Goal: Task Accomplishment & Management: Complete application form

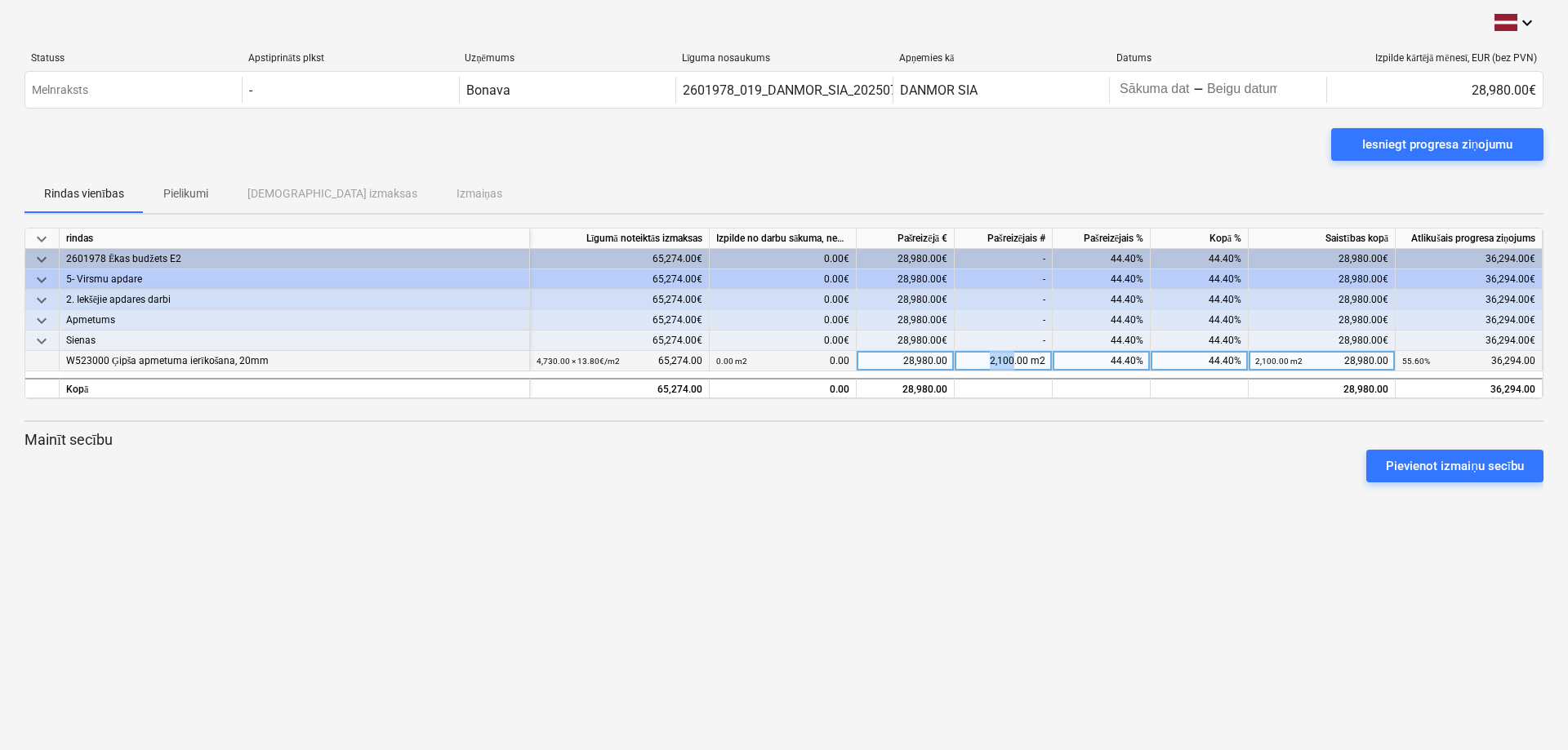
drag, startPoint x: 1014, startPoint y: 360, endPoint x: 964, endPoint y: 360, distance: 50.0
click at [964, 360] on div "2,100.00 m2" at bounding box center [1004, 361] width 98 height 21
type input "2316"
click at [1007, 357] on div "2,316.00 m2" at bounding box center [1004, 361] width 98 height 21
click at [1036, 358] on input "2316" at bounding box center [1003, 360] width 97 height 20
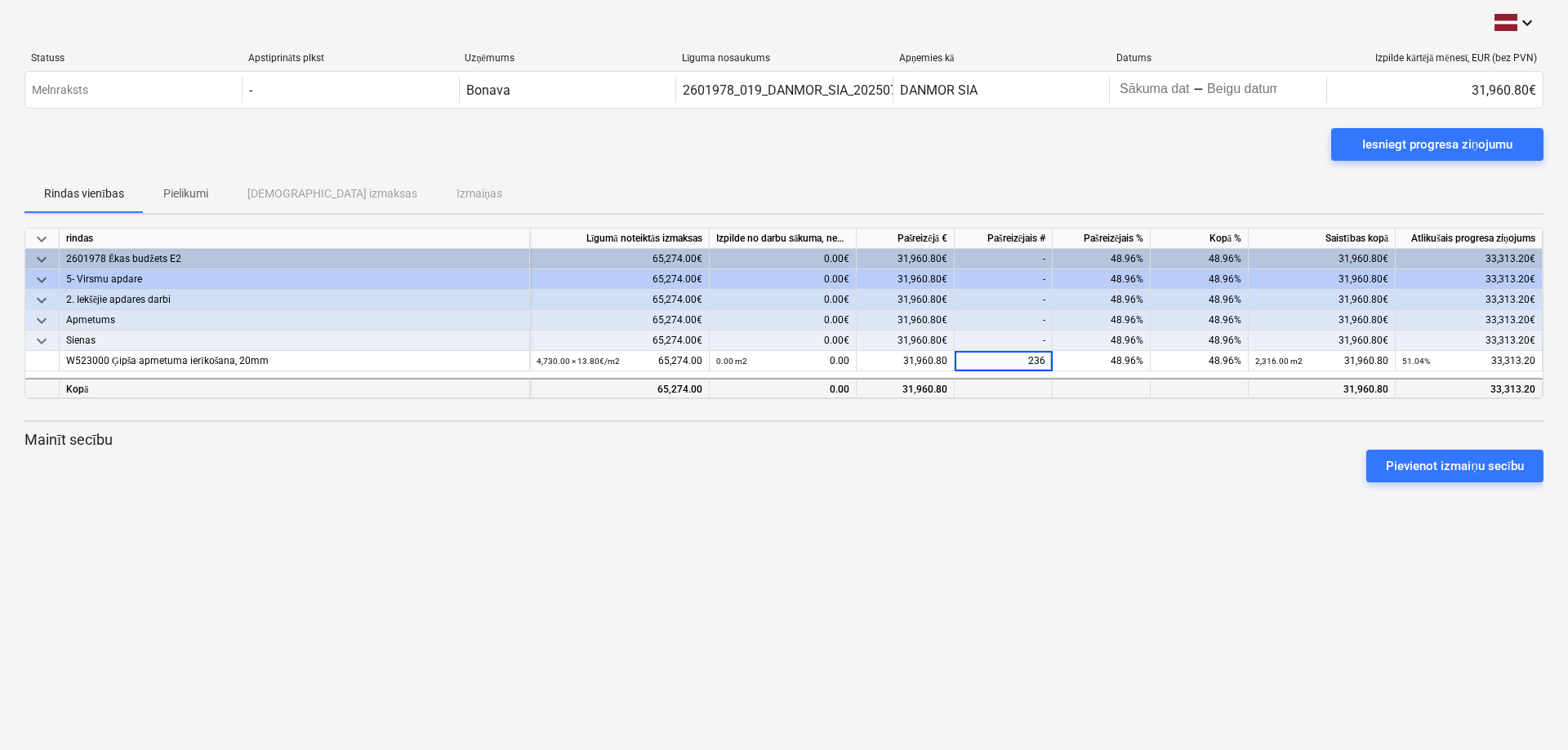
type input "2386"
click at [1087, 349] on div "keyboard_arrow_down rindas Līgumā noteiktās izmaksas Izpilde no darbu sākuma, n…" at bounding box center [784, 313] width 1518 height 171
click at [1012, 361] on div "2,386.00 m2" at bounding box center [1004, 361] width 98 height 21
type input "2380"
click at [1100, 360] on div "50.44%" at bounding box center [1101, 361] width 98 height 21
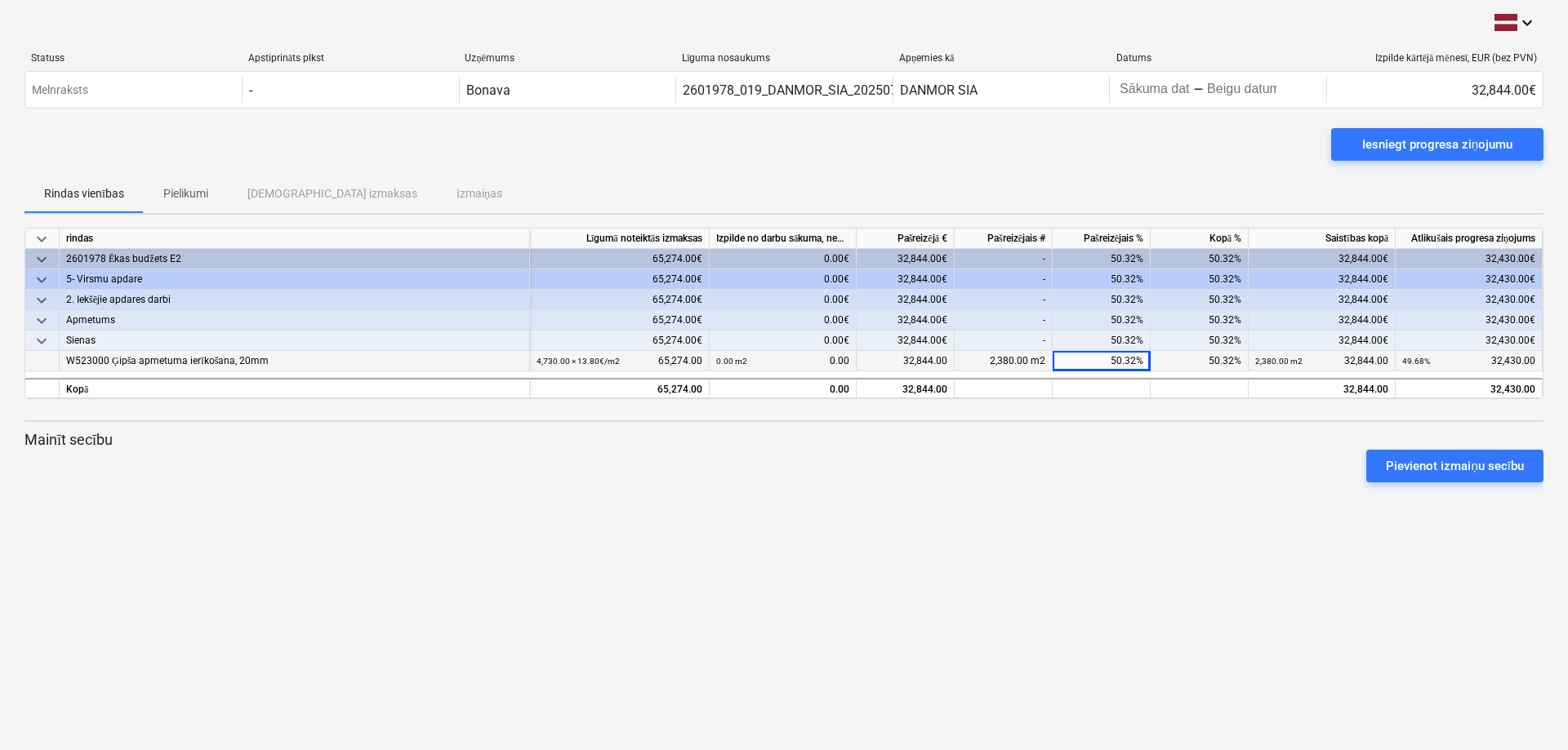
click at [1004, 359] on div "2,380.00 m2" at bounding box center [1004, 361] width 98 height 21
click at [1034, 359] on input "2380" at bounding box center [1003, 360] width 97 height 20
type input "2370"
click at [1095, 352] on div "50.32%" at bounding box center [1101, 361] width 98 height 21
click at [1005, 353] on div "2,370.00 m2" at bounding box center [1004, 361] width 98 height 21
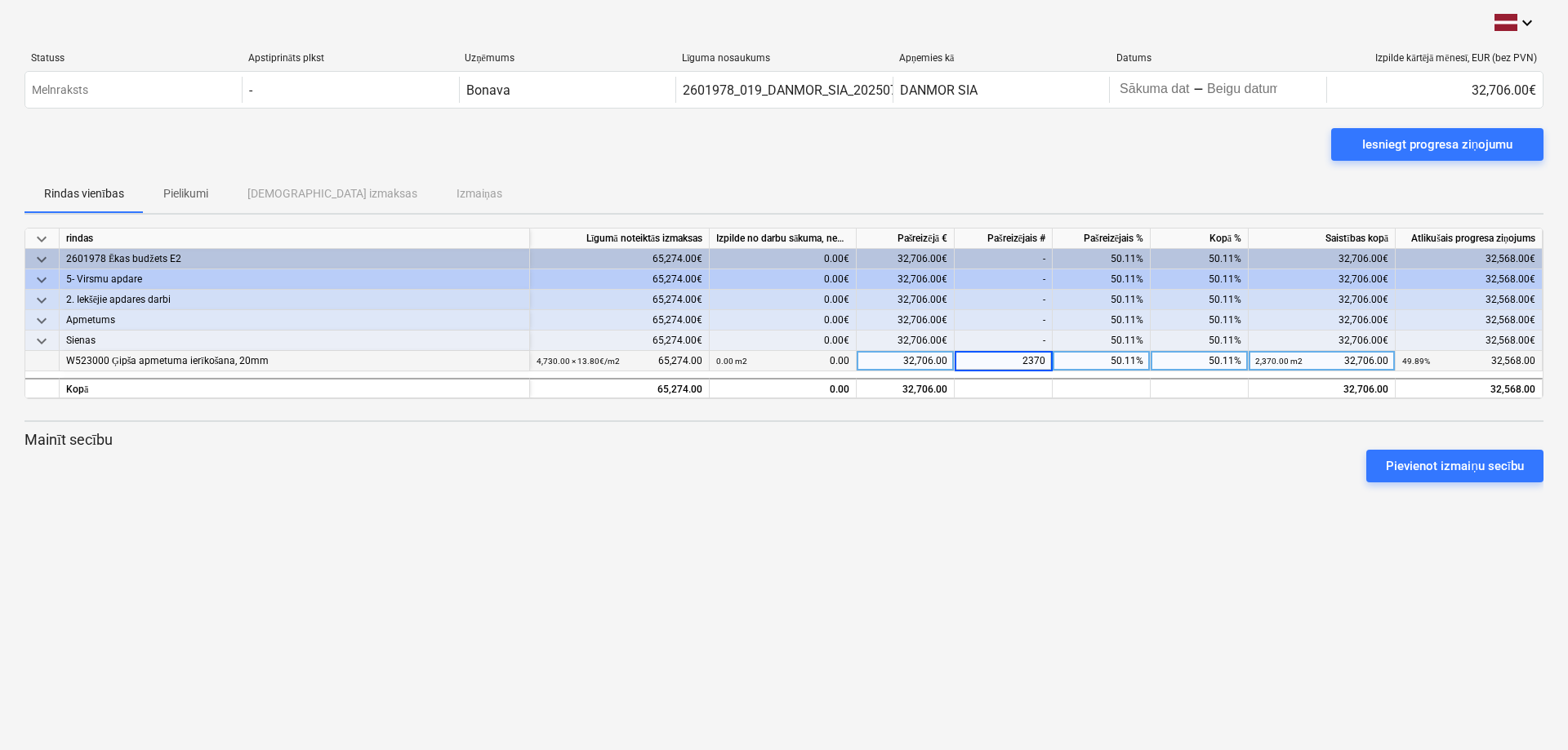
click at [1037, 359] on input "2370" at bounding box center [1003, 360] width 97 height 20
type input "2360"
click at [1094, 357] on div "50.11%" at bounding box center [1101, 361] width 98 height 21
click at [1009, 356] on div "2,360.00 m2" at bounding box center [1004, 361] width 98 height 21
click at [1038, 360] on input "2360" at bounding box center [1003, 360] width 97 height 20
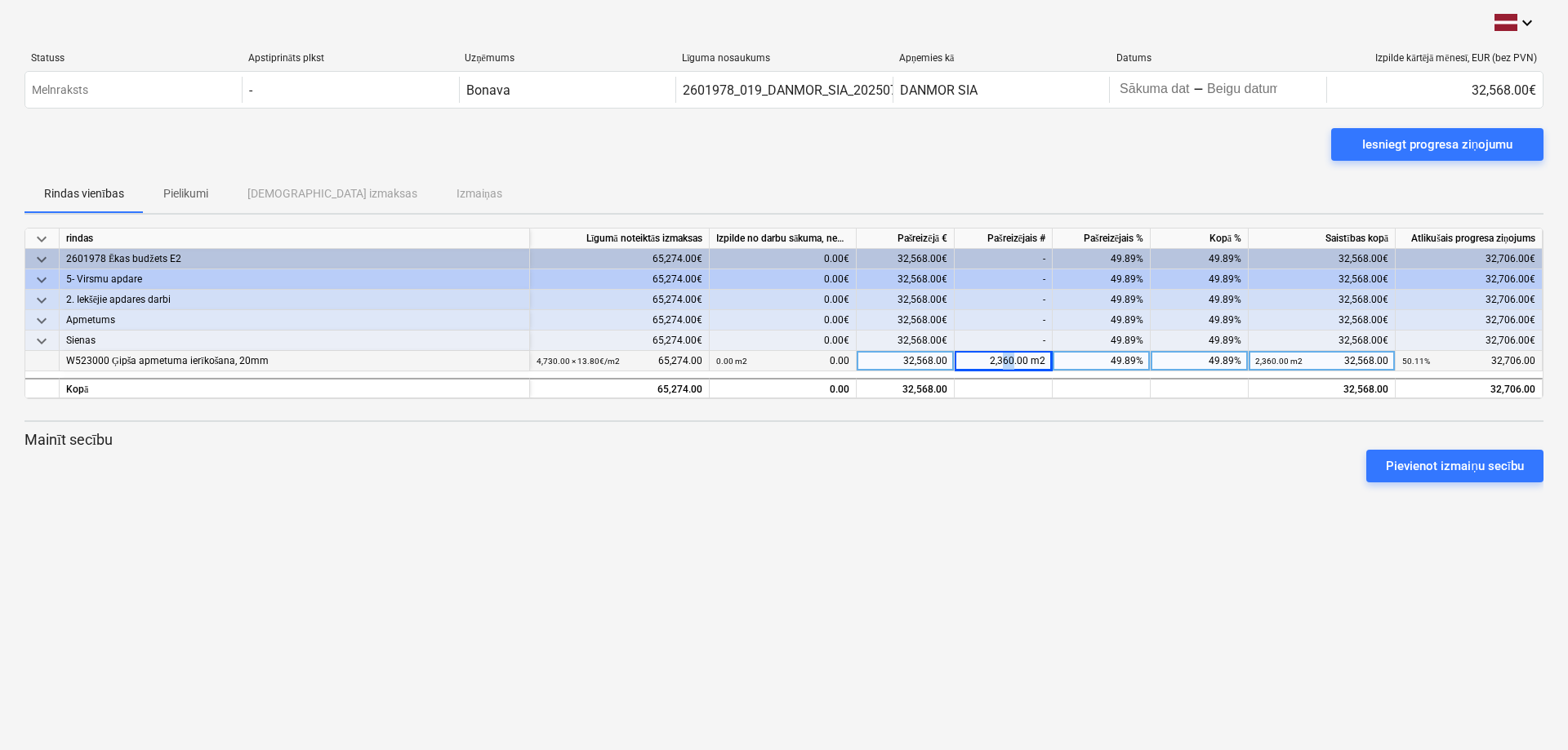
drag, startPoint x: 1005, startPoint y: 358, endPoint x: 1011, endPoint y: 361, distance: 6.7
click at [1011, 361] on div "2,360.00 m2" at bounding box center [1004, 361] width 98 height 21
type input "26"
click at [1012, 360] on div "26.00 m2" at bounding box center [1004, 361] width 98 height 21
type input "2326"
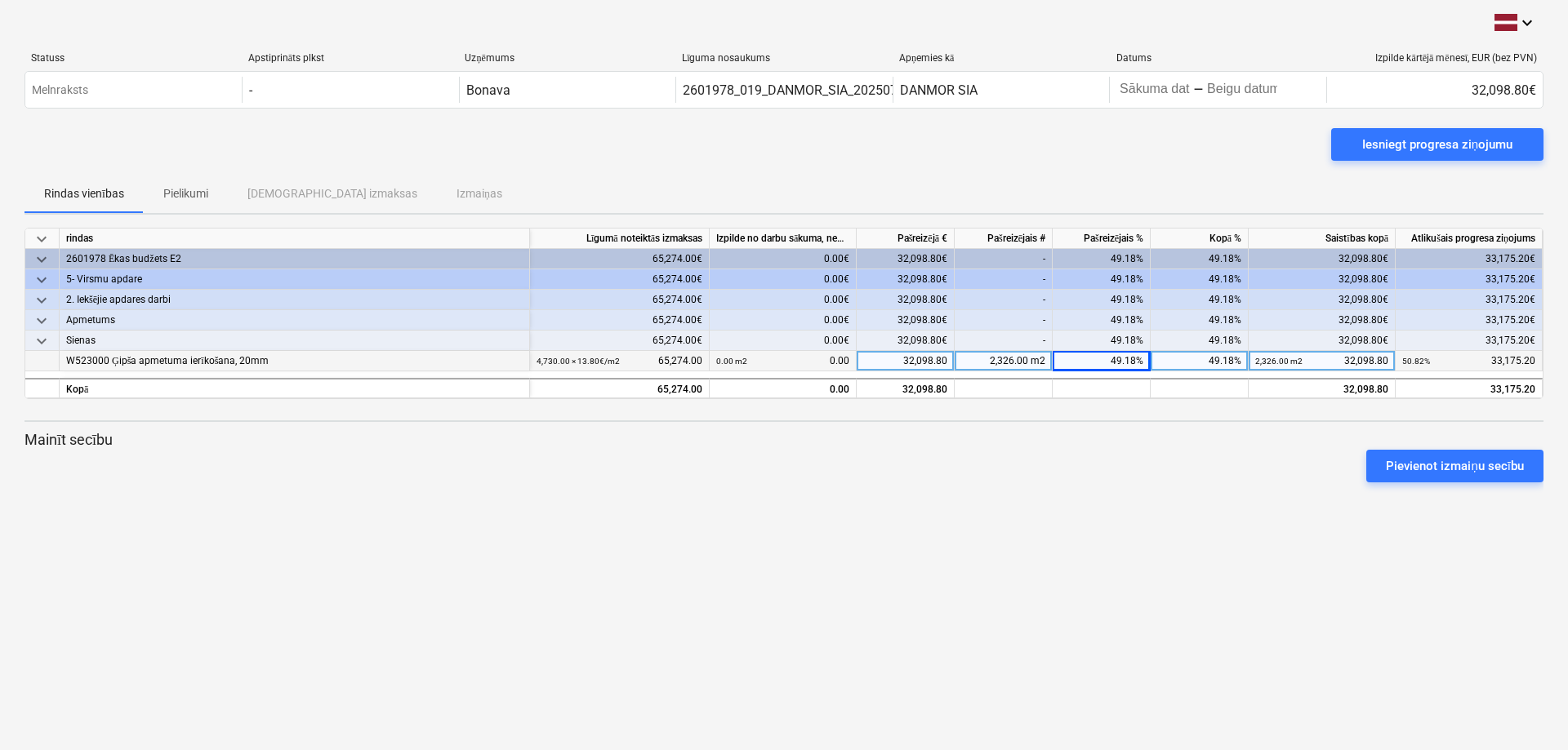
click at [1009, 360] on div "2,326.00 m2" at bounding box center [1004, 361] width 98 height 21
click at [1136, 432] on p "Mainīt secību" at bounding box center [784, 439] width 1518 height 20
click at [1009, 357] on div "2,326.00 m2" at bounding box center [1004, 361] width 98 height 21
click at [1074, 449] on div "Pievienot izmaiņu secību" at bounding box center [784, 466] width 1532 height 45
click at [1013, 360] on div "2,326.00 m2" at bounding box center [1004, 361] width 98 height 21
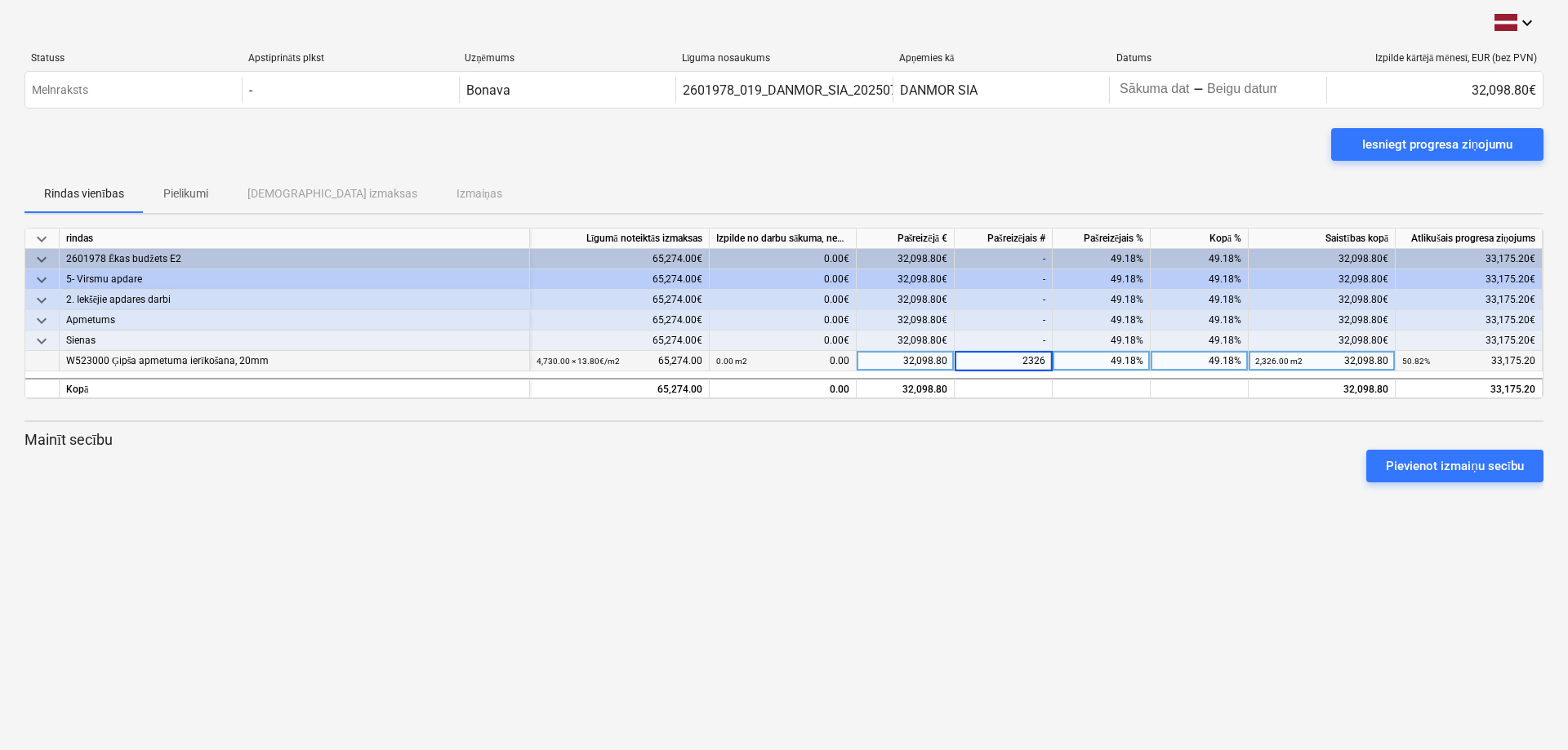
click at [1042, 363] on input "2326" at bounding box center [1003, 360] width 97 height 20
type input "2329"
click at [1012, 360] on div "2,329.00 m2" at bounding box center [1004, 361] width 98 height 21
click at [1037, 358] on input "2329" at bounding box center [1003, 360] width 97 height 20
type input "2326"
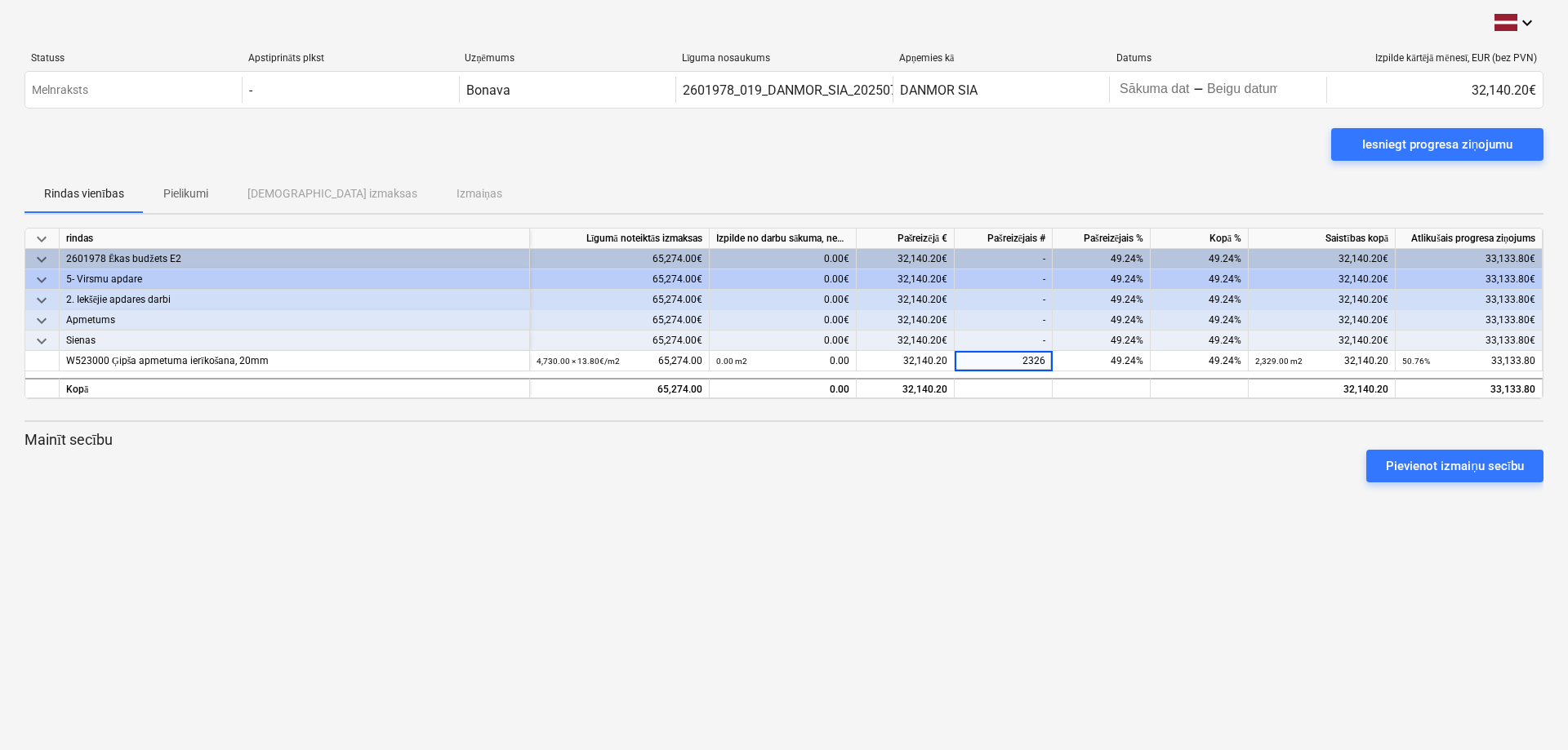
click at [1051, 424] on div "keyboard_arrow_down rindas Līgumā noteiktās izmaksas Izpilde no darbu sākuma, n…" at bounding box center [784, 361] width 1518 height 268
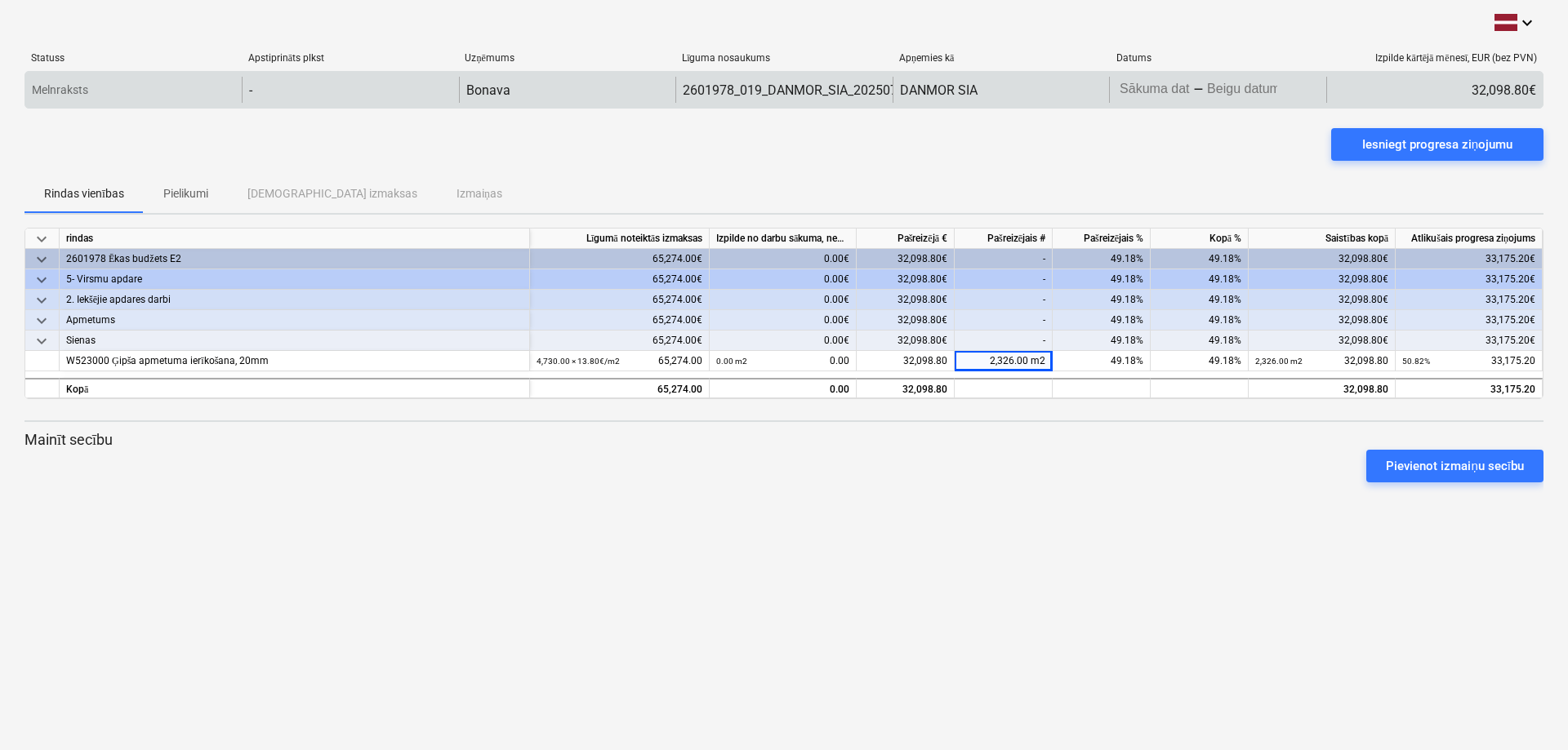
click at [1166, 94] on body "keyboard_arrow_down Statuss Apstiprināts plkst Uzņēmums Līguma nosaukums Apņemi…" at bounding box center [784, 375] width 1568 height 750
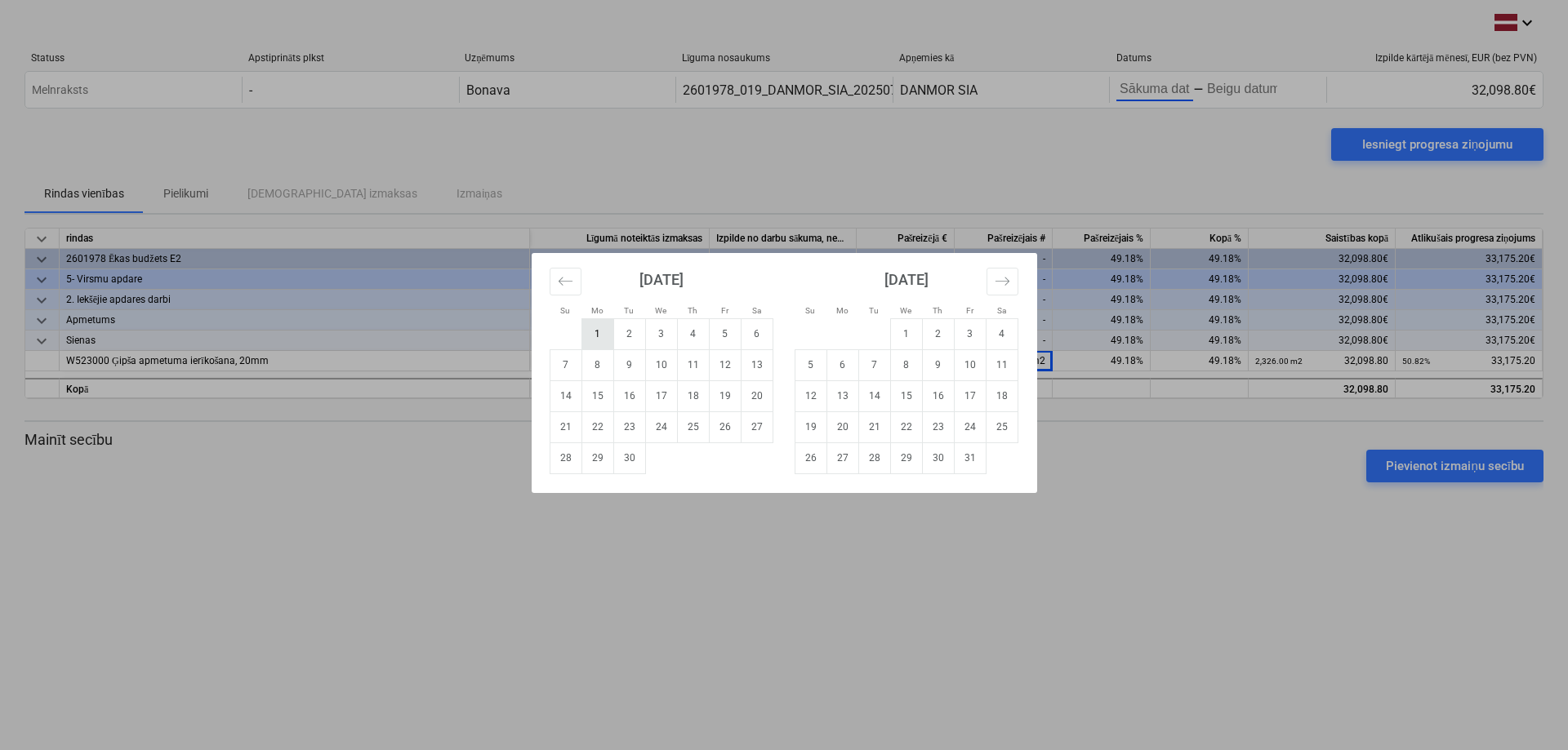
click at [593, 330] on td "1" at bounding box center [597, 334] width 32 height 31
type input "[DATE]"
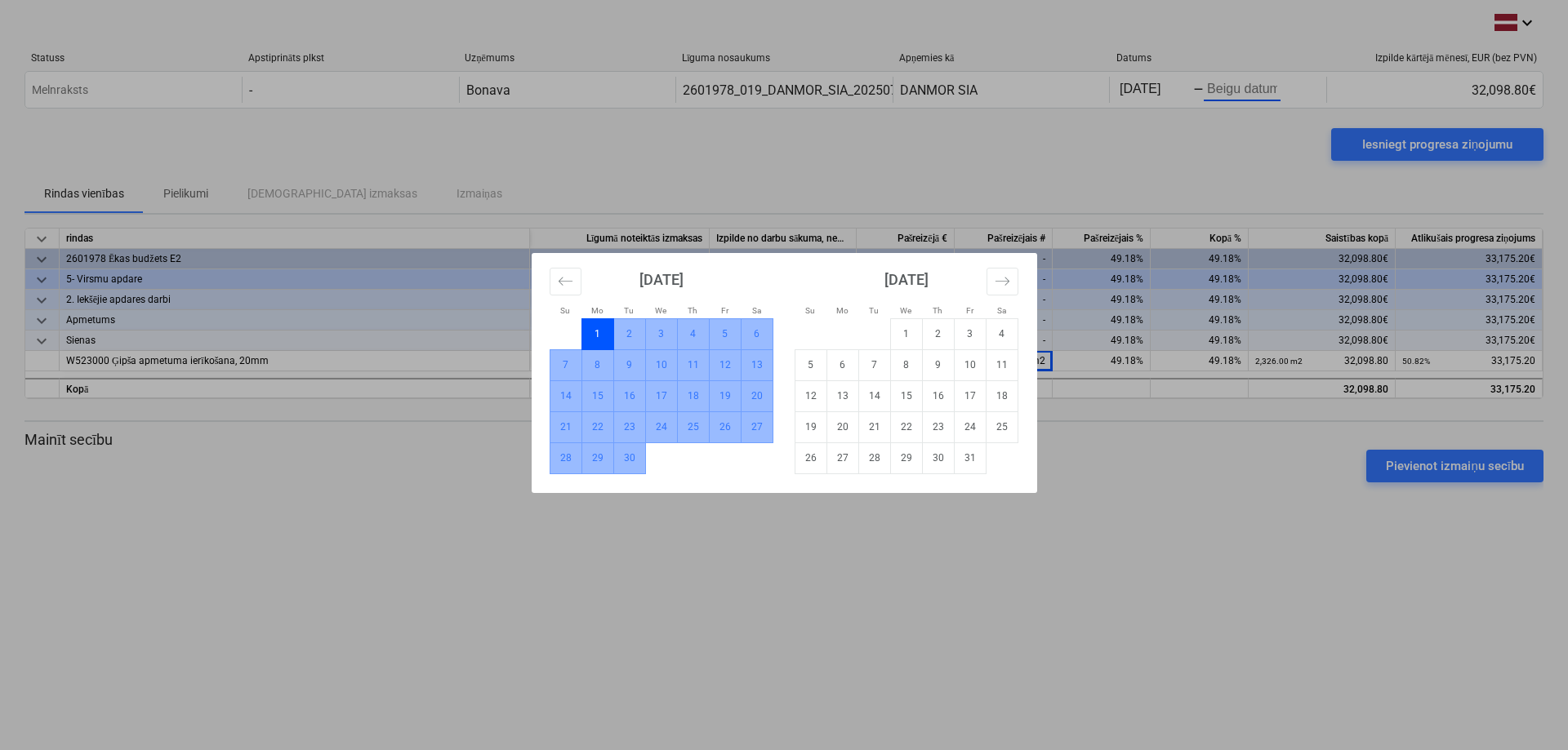
click at [632, 463] on td "30" at bounding box center [629, 458] width 32 height 31
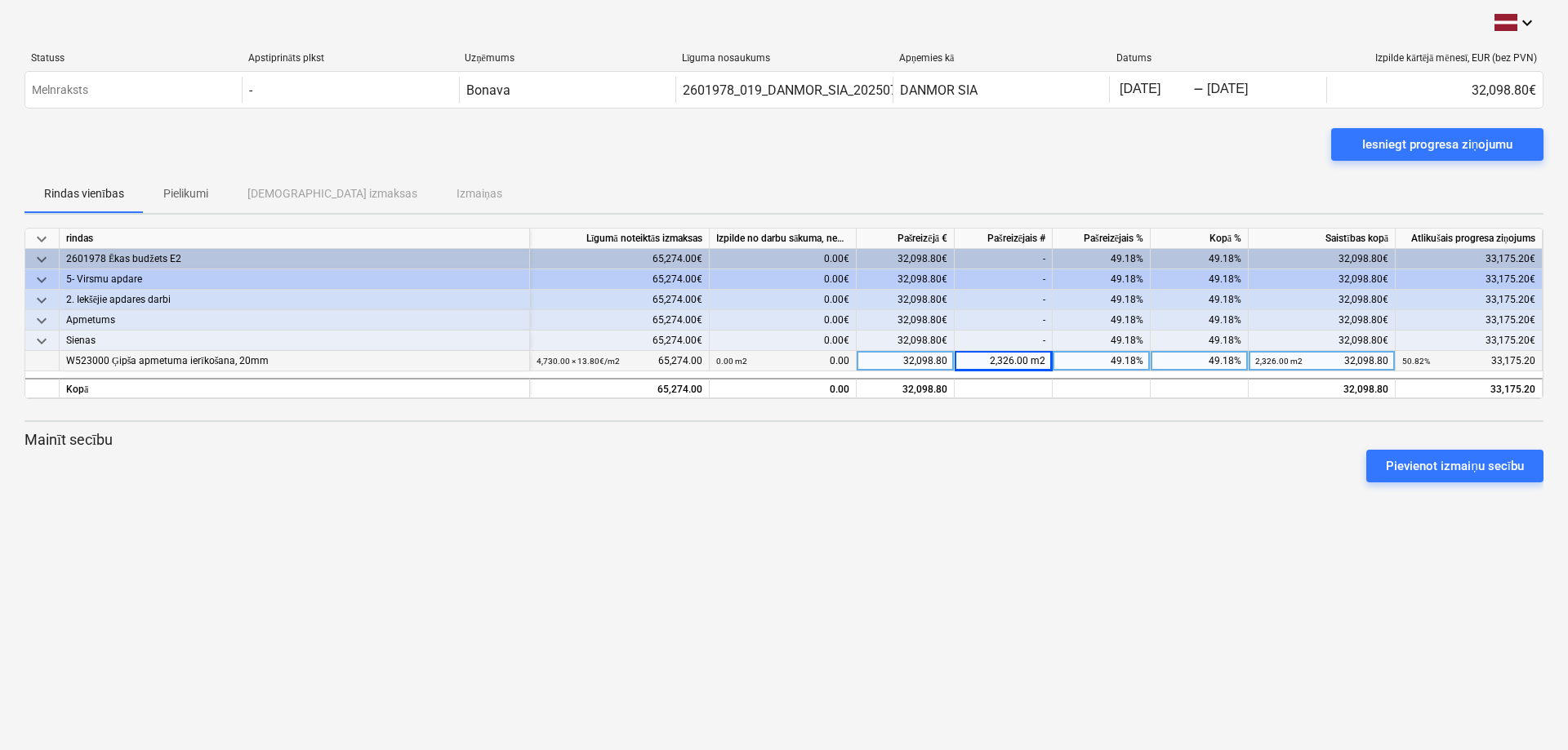
click at [1005, 359] on div "2,326.00 m2" at bounding box center [1004, 361] width 98 height 21
click at [1038, 360] on input "2326" at bounding box center [1003, 360] width 97 height 20
type input "2336"
click at [1076, 367] on div "49.18%" at bounding box center [1101, 361] width 98 height 21
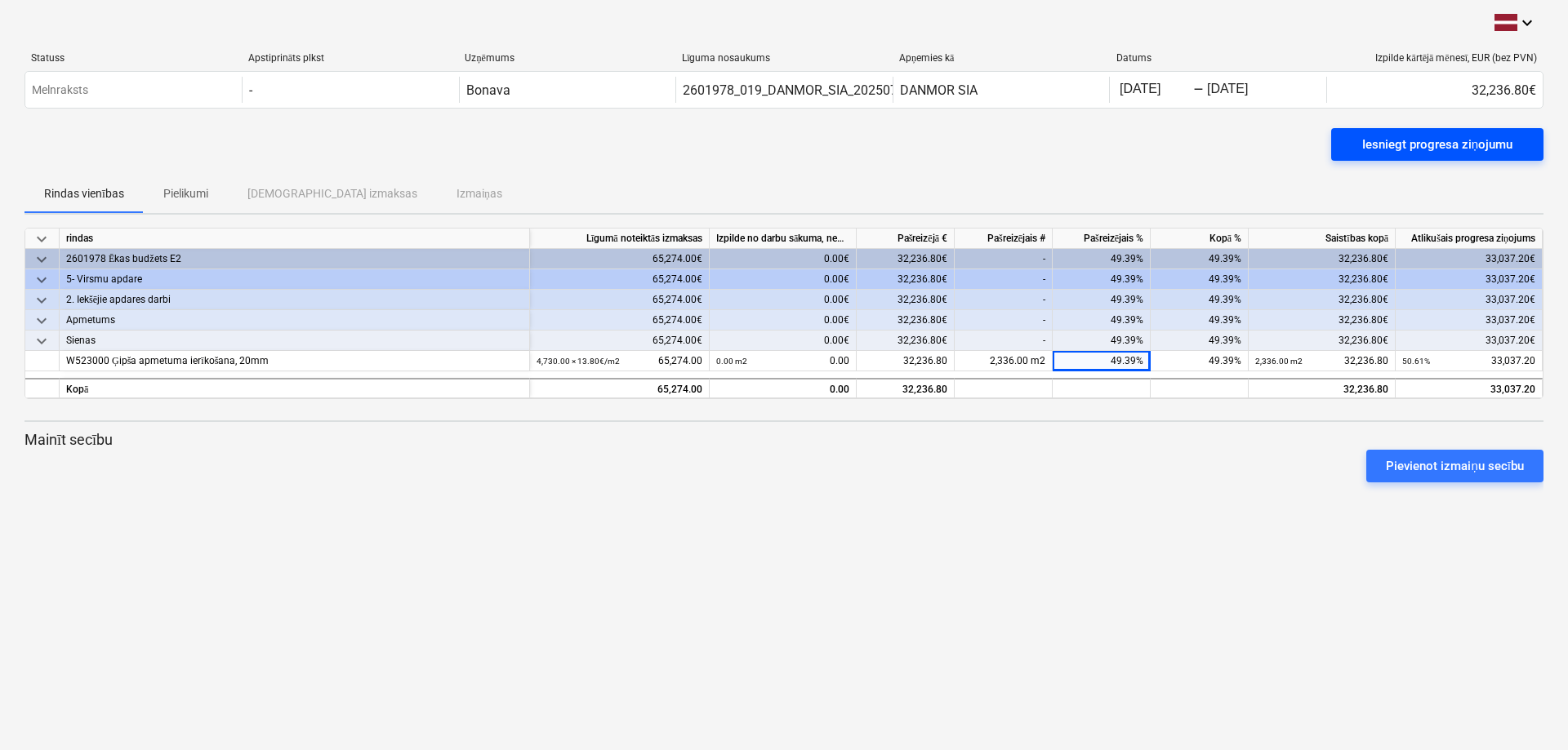
click at [1440, 142] on div "Iesniegt progresa ziņojumu" at bounding box center [1436, 144] width 150 height 21
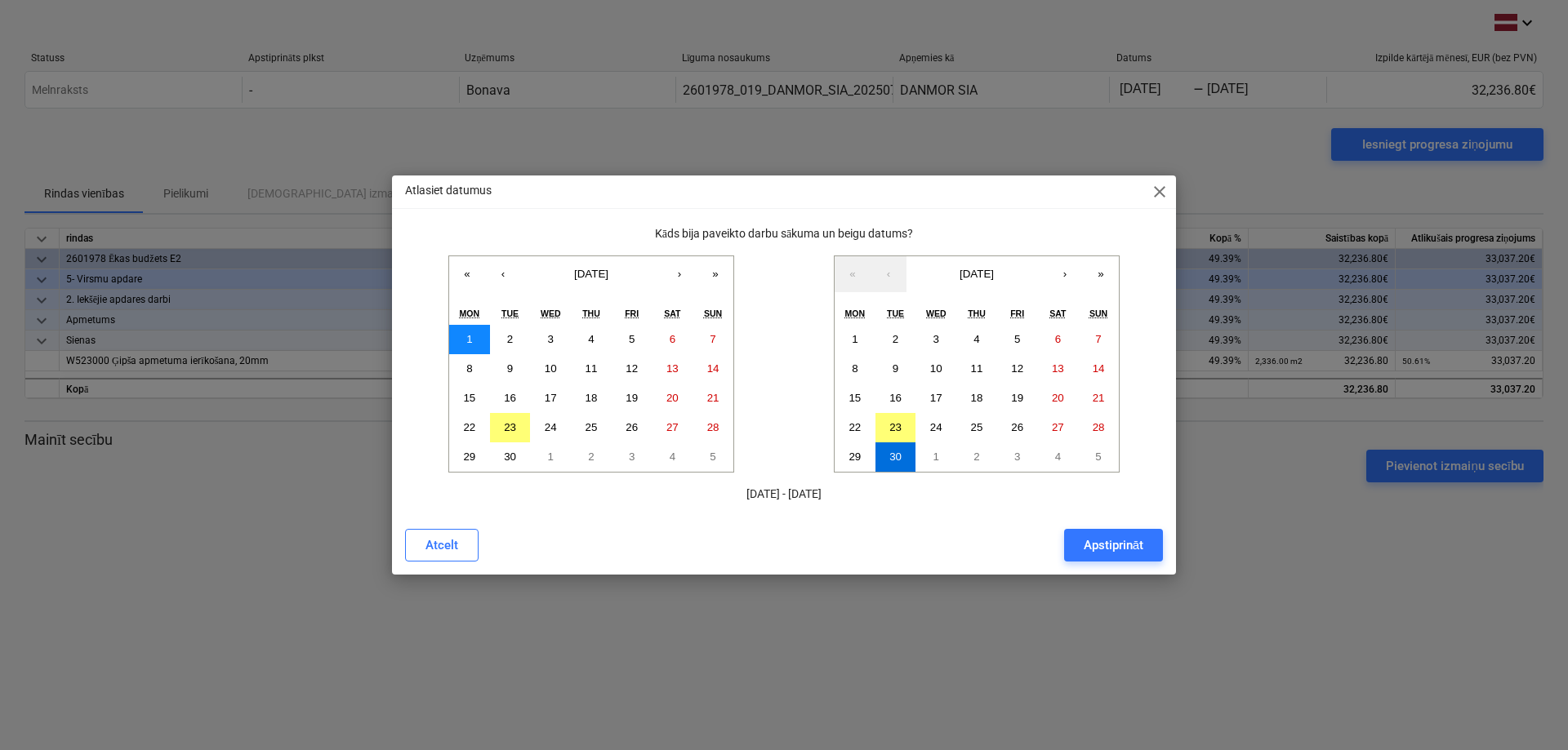
click at [474, 337] on button "1" at bounding box center [469, 339] width 41 height 29
click at [511, 453] on abbr "30" at bounding box center [510, 456] width 12 height 12
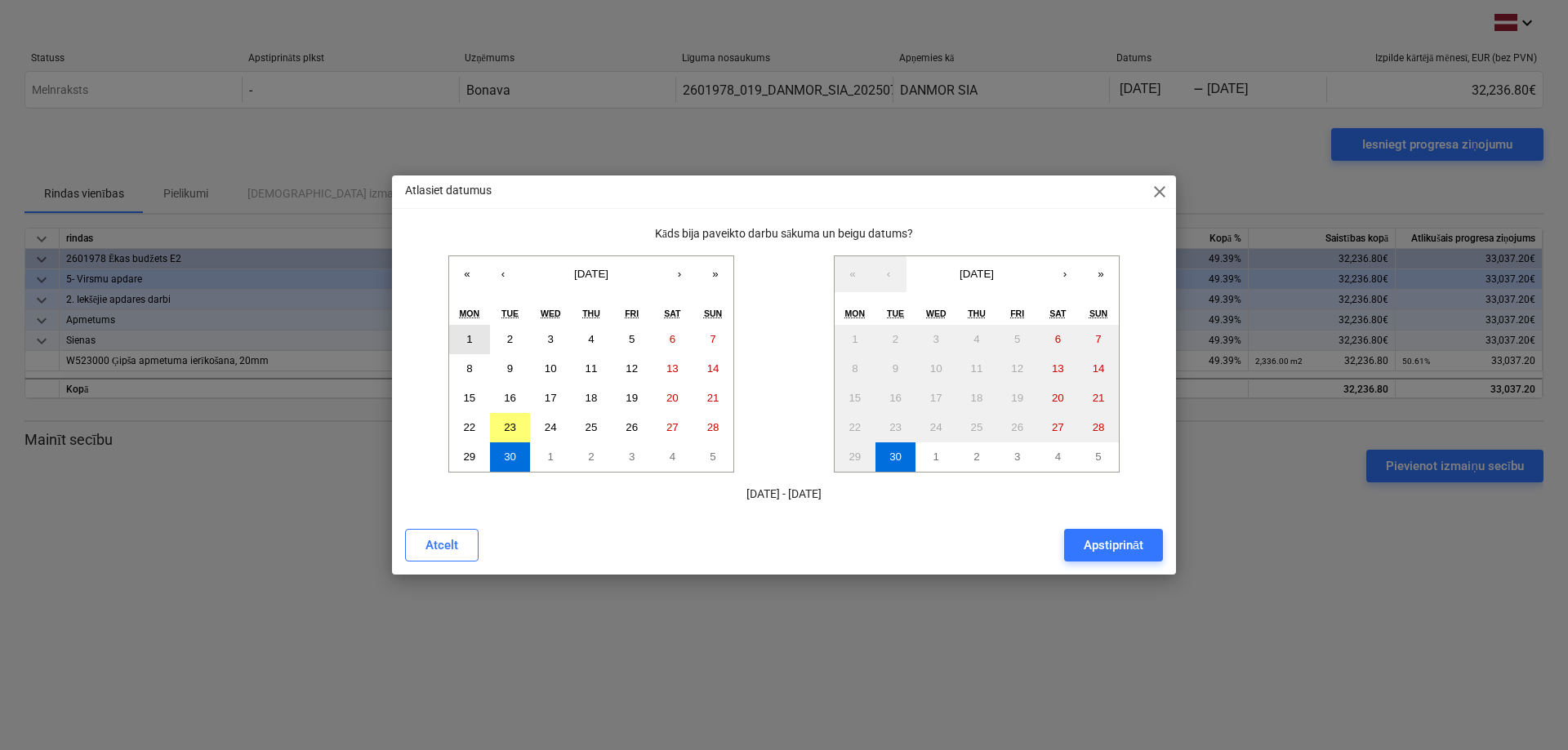
click at [475, 330] on button "1" at bounding box center [469, 339] width 41 height 29
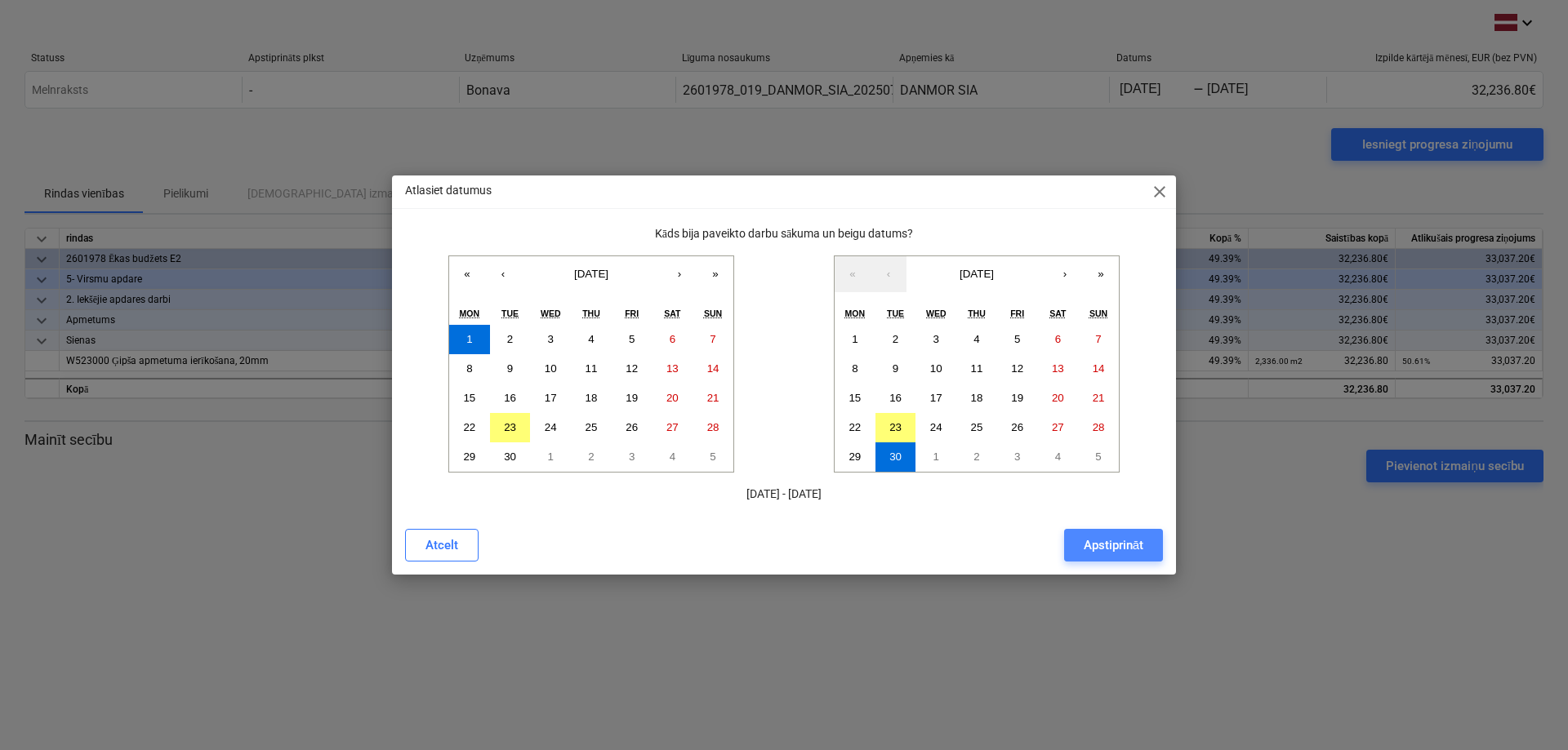
click at [1097, 542] on div "Apstiprināt" at bounding box center [1113, 545] width 60 height 21
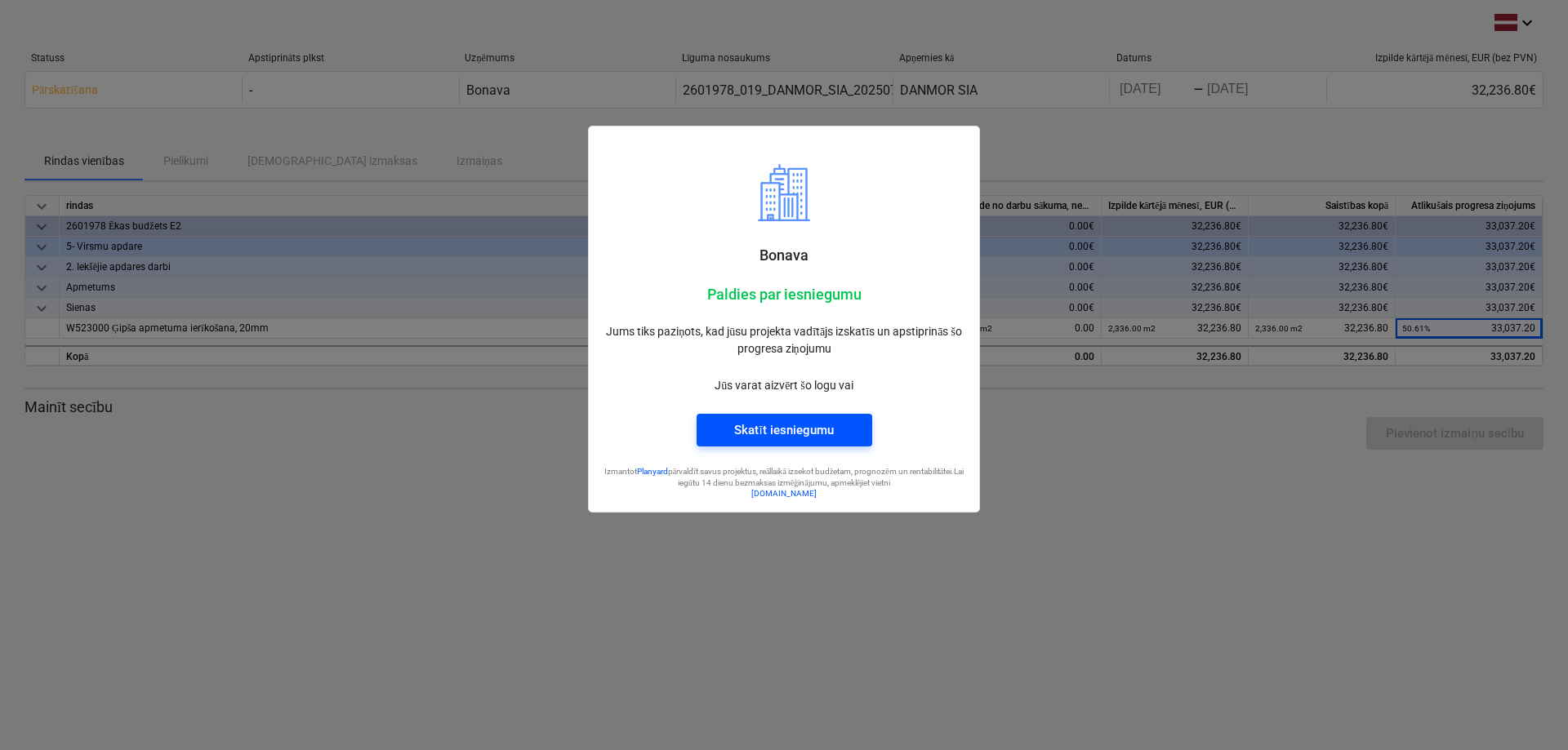
click at [793, 424] on div "Skatīt iesniegumu" at bounding box center [783, 430] width 98 height 21
